Goal: Task Accomplishment & Management: Complete application form

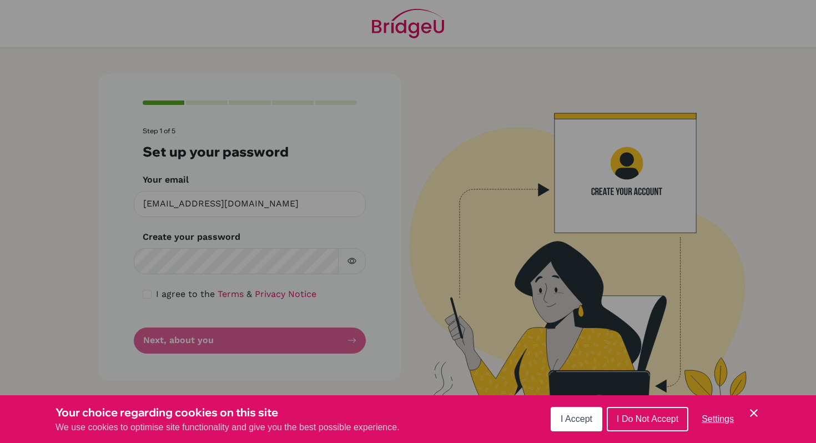
click at [578, 430] on button "I Accept" at bounding box center [577, 419] width 52 height 24
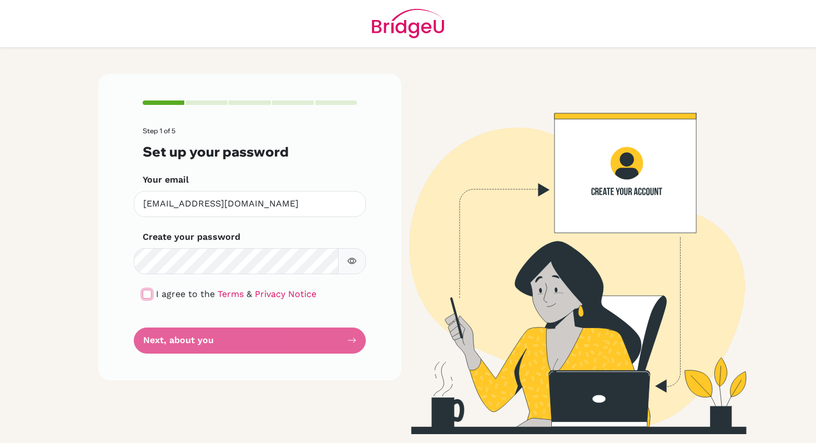
click at [146, 296] on input "checkbox" at bounding box center [147, 294] width 9 height 9
checkbox input "true"
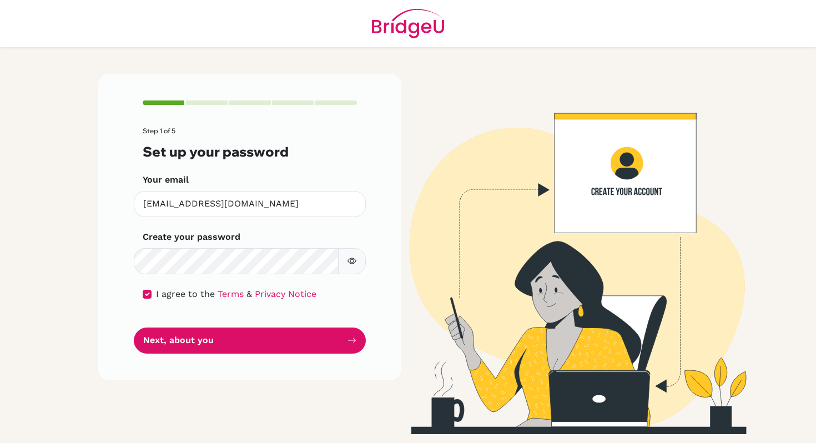
click at [352, 253] on button "button" at bounding box center [352, 261] width 28 height 26
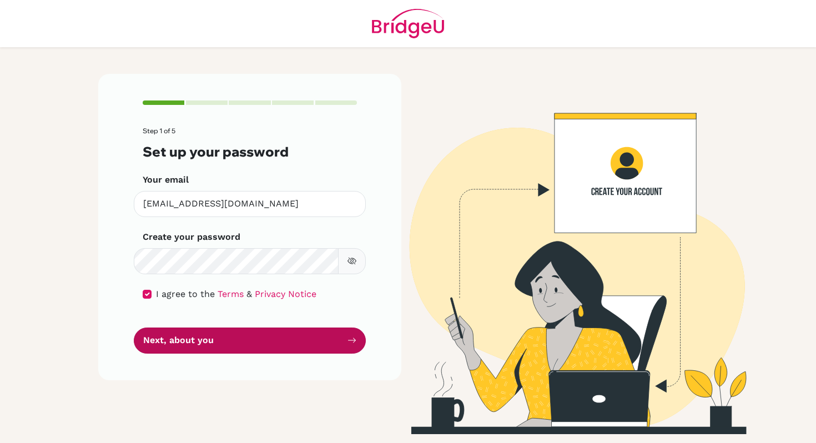
click at [272, 339] on button "Next, about you" at bounding box center [250, 340] width 232 height 26
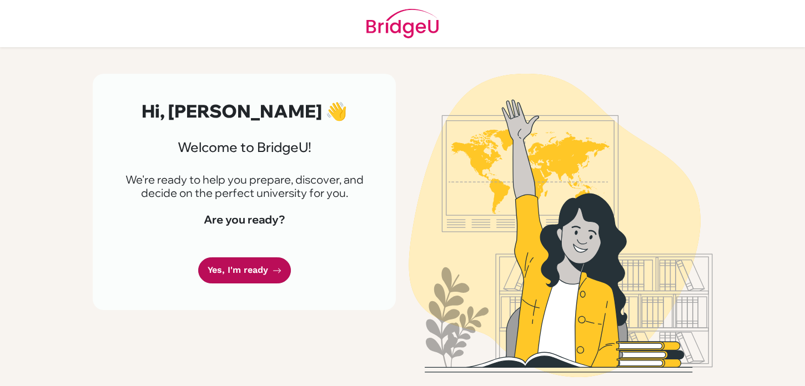
click at [271, 282] on link "Yes, I'm ready" at bounding box center [244, 271] width 93 height 26
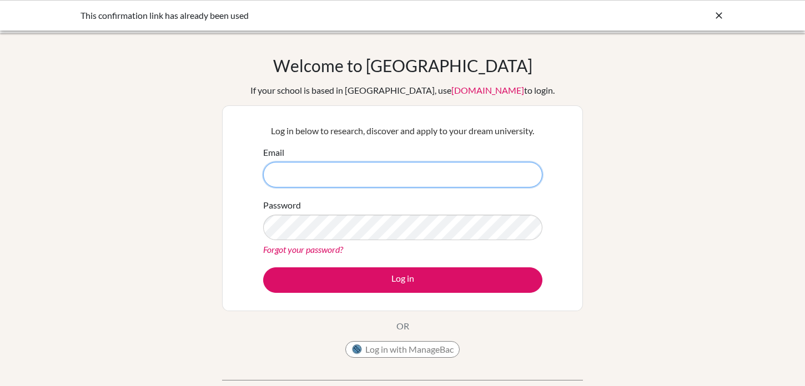
type input "[EMAIL_ADDRESS][DOMAIN_NAME]"
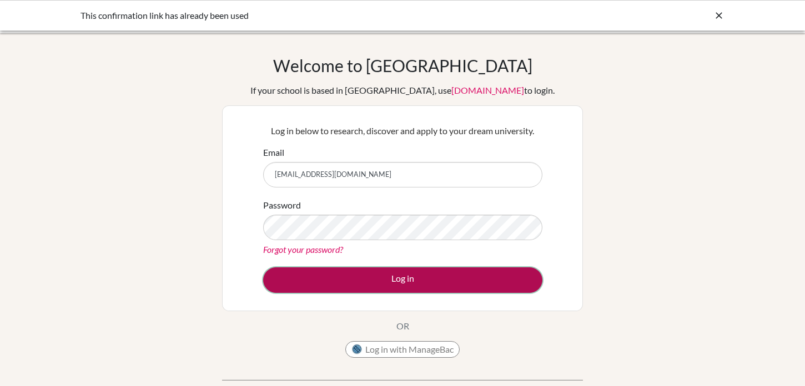
click at [393, 283] on button "Log in" at bounding box center [402, 281] width 279 height 26
